Goal: Task Accomplishment & Management: Use online tool/utility

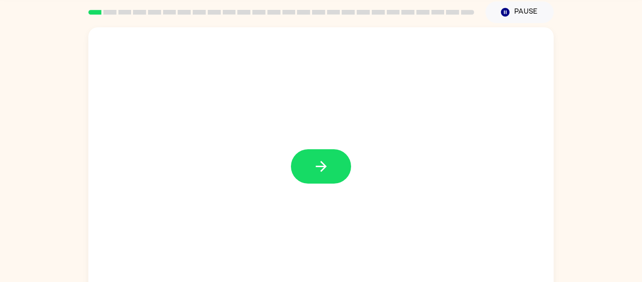
scroll to position [35, 0]
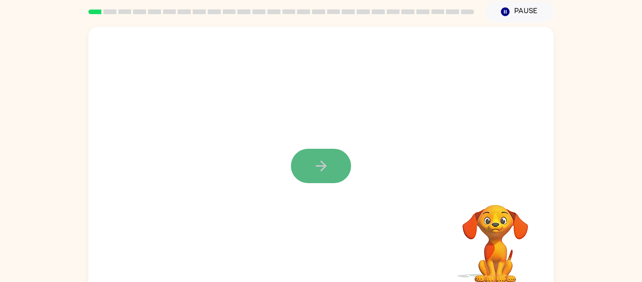
click at [305, 157] on button "button" at bounding box center [321, 166] width 60 height 34
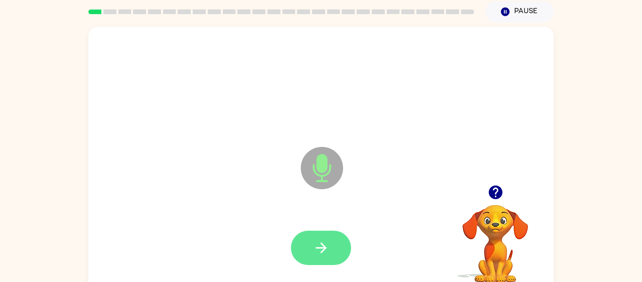
click at [311, 244] on button "button" at bounding box center [321, 247] width 60 height 34
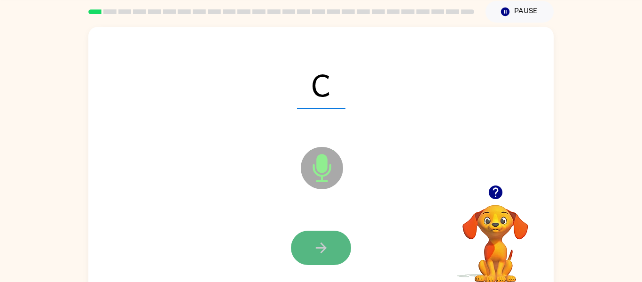
click at [312, 235] on button "button" at bounding box center [321, 247] width 60 height 34
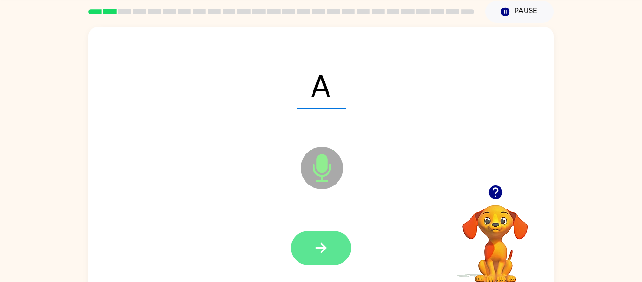
click at [315, 236] on button "button" at bounding box center [321, 247] width 60 height 34
click at [320, 255] on icon "button" at bounding box center [321, 247] width 16 height 16
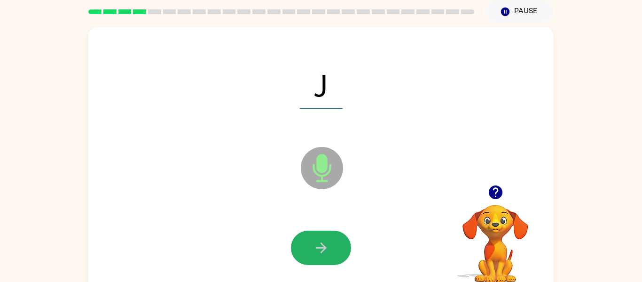
click at [320, 255] on icon "button" at bounding box center [321, 247] width 16 height 16
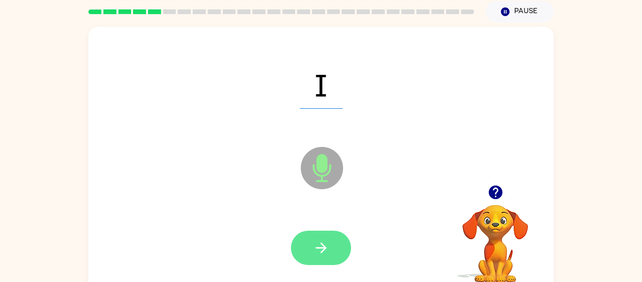
click at [320, 254] on icon "button" at bounding box center [321, 247] width 16 height 16
click at [321, 252] on icon "button" at bounding box center [320, 247] width 11 height 11
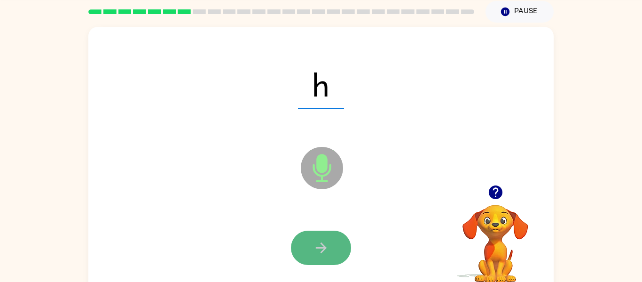
click at [321, 245] on icon "button" at bounding box center [321, 247] width 16 height 16
click at [322, 246] on icon "button" at bounding box center [321, 247] width 16 height 16
click at [323, 250] on icon "button" at bounding box center [320, 247] width 11 height 11
click at [323, 244] on icon "button" at bounding box center [321, 247] width 16 height 16
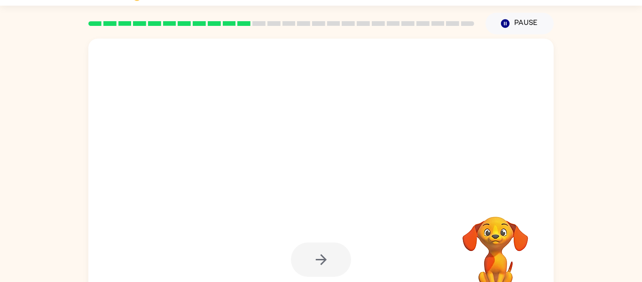
scroll to position [23, 0]
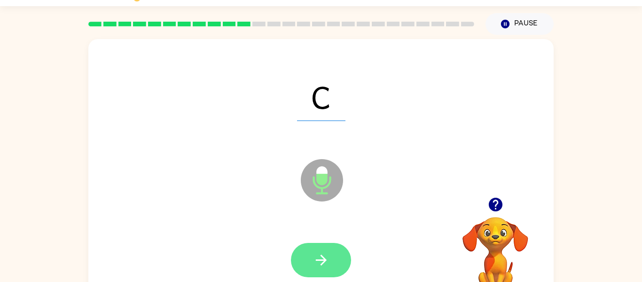
click at [305, 265] on button "button" at bounding box center [321, 260] width 60 height 34
click at [336, 264] on button "button" at bounding box center [321, 260] width 60 height 34
click at [323, 268] on button "button" at bounding box center [321, 260] width 60 height 34
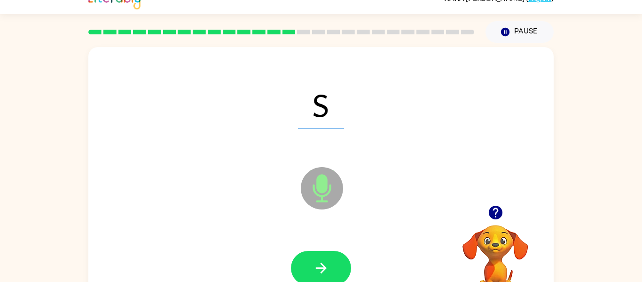
scroll to position [14, 0]
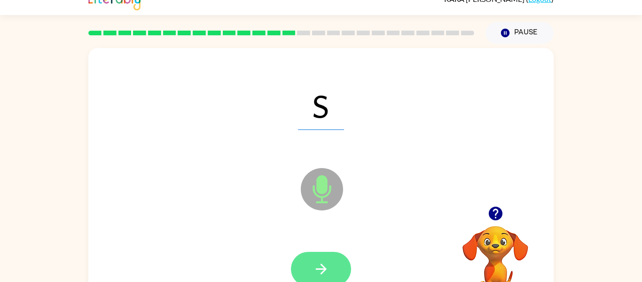
click at [333, 264] on button "button" at bounding box center [321, 269] width 60 height 34
click at [319, 262] on icon "button" at bounding box center [321, 268] width 16 height 16
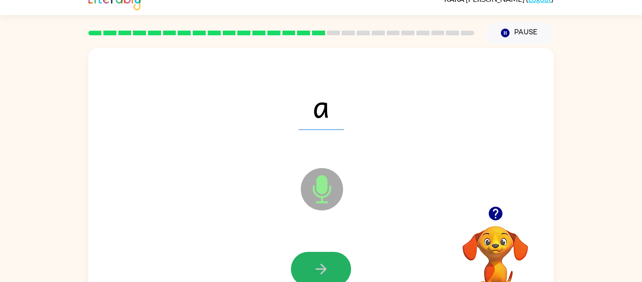
click at [320, 264] on icon "button" at bounding box center [321, 268] width 16 height 16
click at [320, 267] on icon "button" at bounding box center [321, 268] width 16 height 16
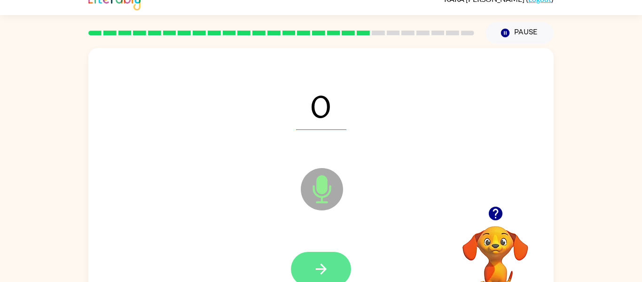
click at [320, 267] on icon "button" at bounding box center [321, 268] width 16 height 16
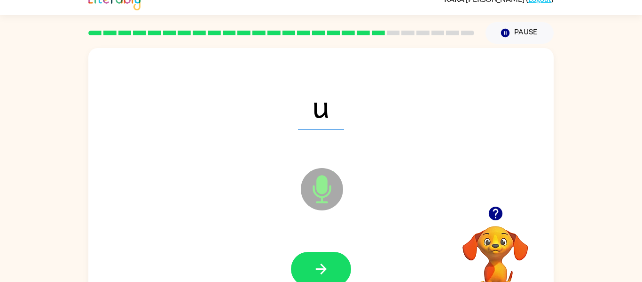
click at [320, 267] on icon "button" at bounding box center [321, 268] width 16 height 16
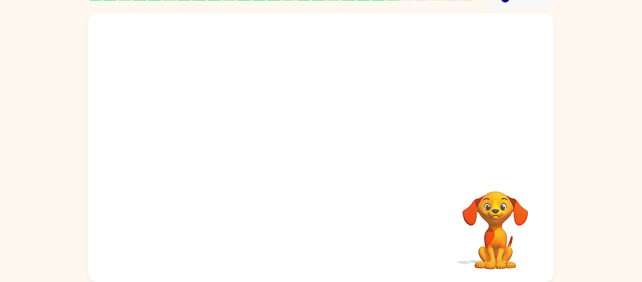
scroll to position [47, 0]
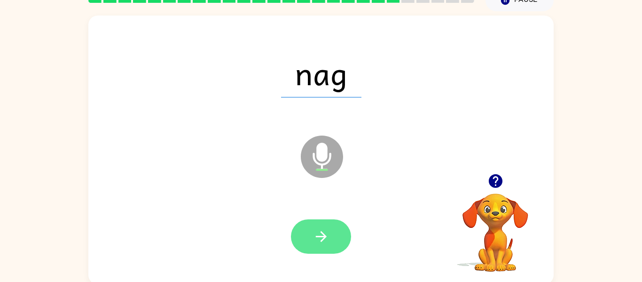
click at [328, 246] on button "button" at bounding box center [321, 236] width 60 height 34
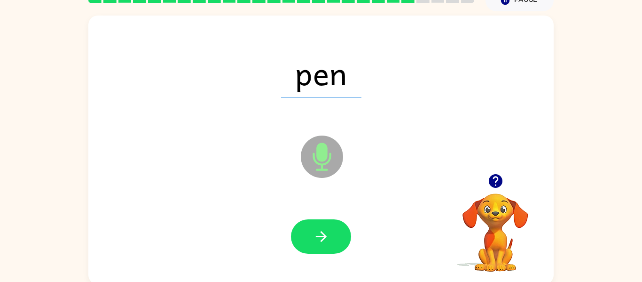
click at [328, 246] on button "button" at bounding box center [321, 236] width 60 height 34
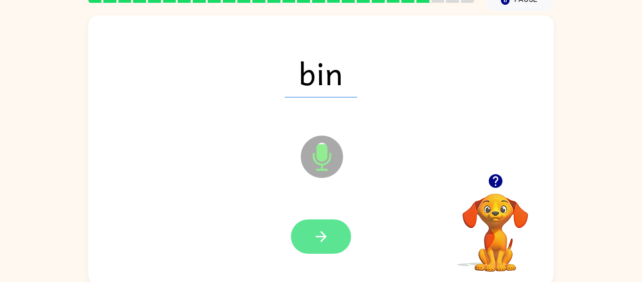
click at [323, 245] on button "button" at bounding box center [321, 236] width 60 height 34
click at [325, 231] on icon "button" at bounding box center [321, 236] width 16 height 16
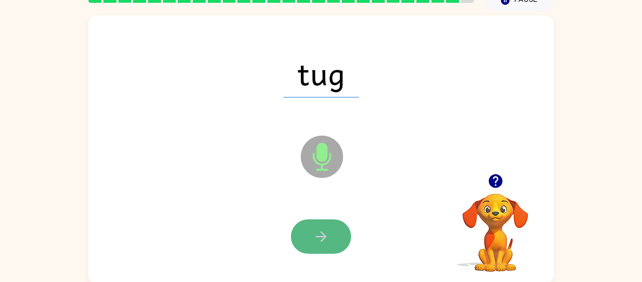
click at [327, 231] on icon "button" at bounding box center [321, 236] width 16 height 16
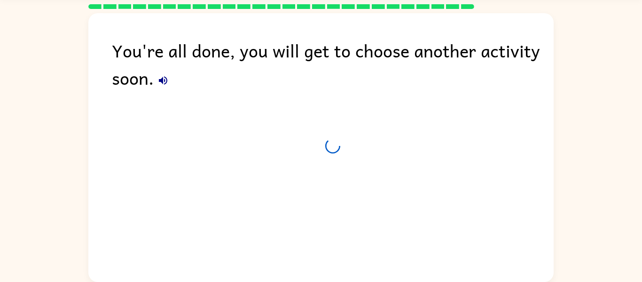
scroll to position [32, 0]
